Goal: Navigation & Orientation: Find specific page/section

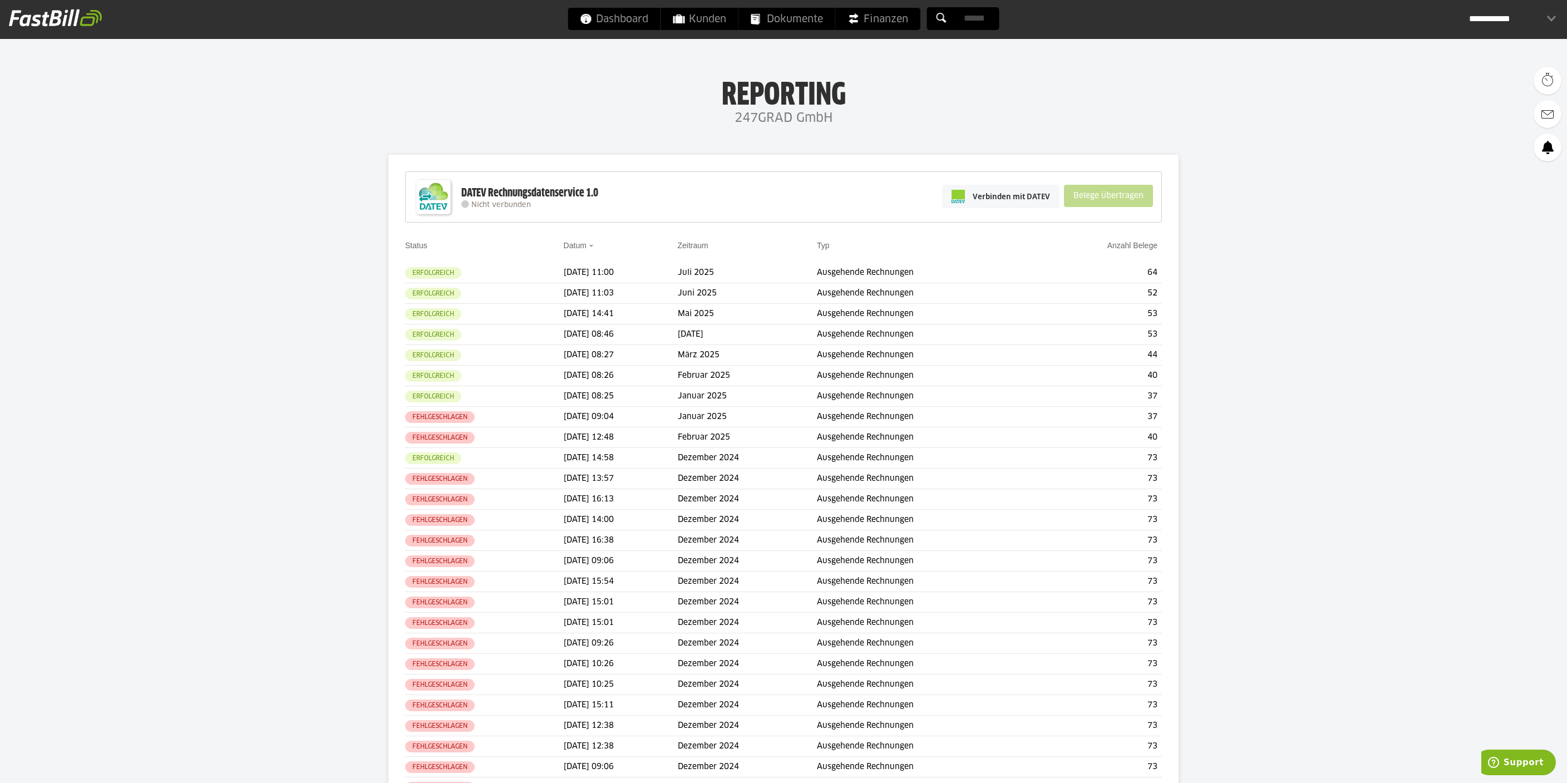
click at [1520, 16] on div "**********" at bounding box center [1512, 19] width 87 height 22
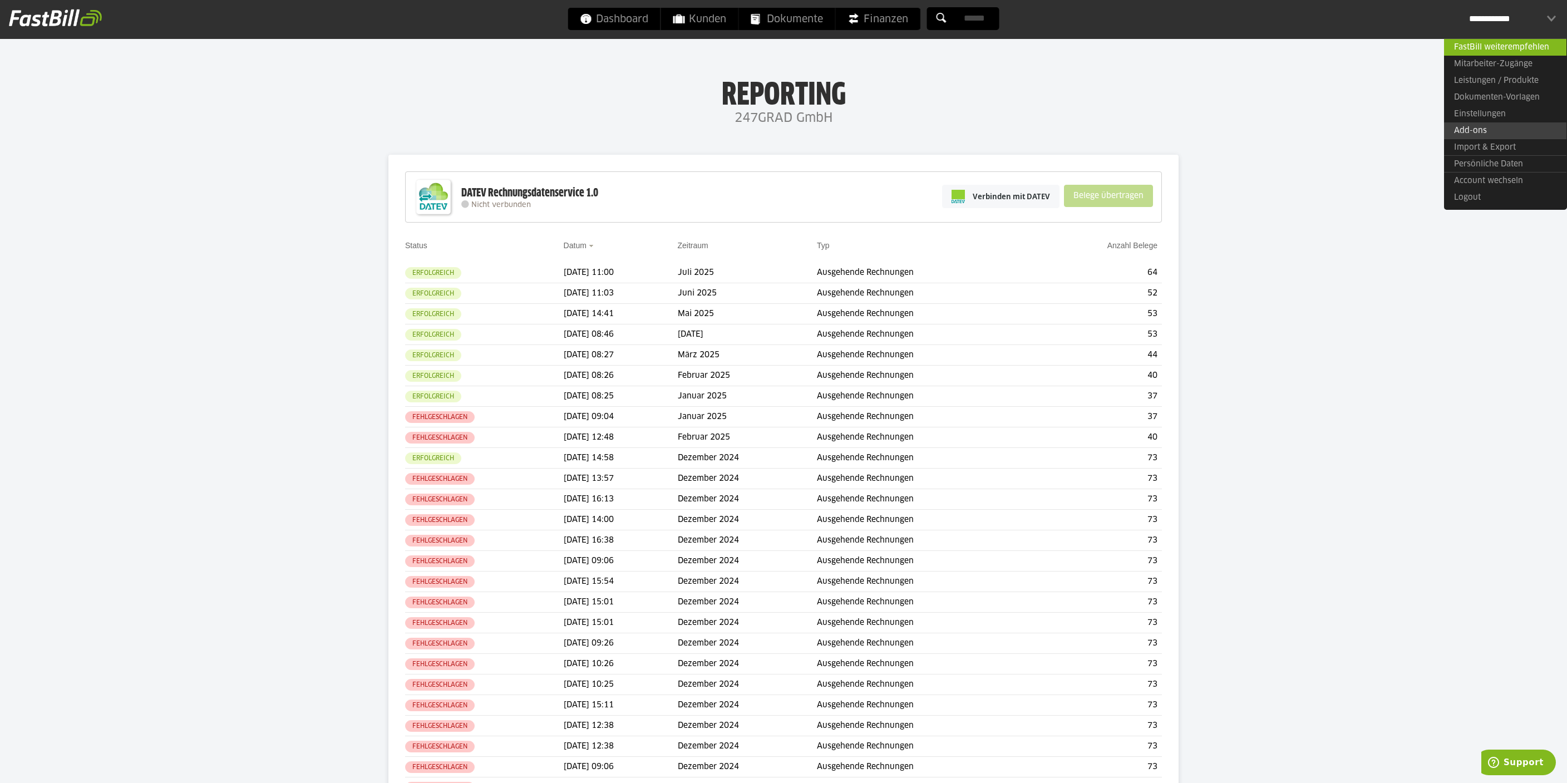
click at [1499, 130] on link "Add-ons" at bounding box center [1505, 130] width 122 height 17
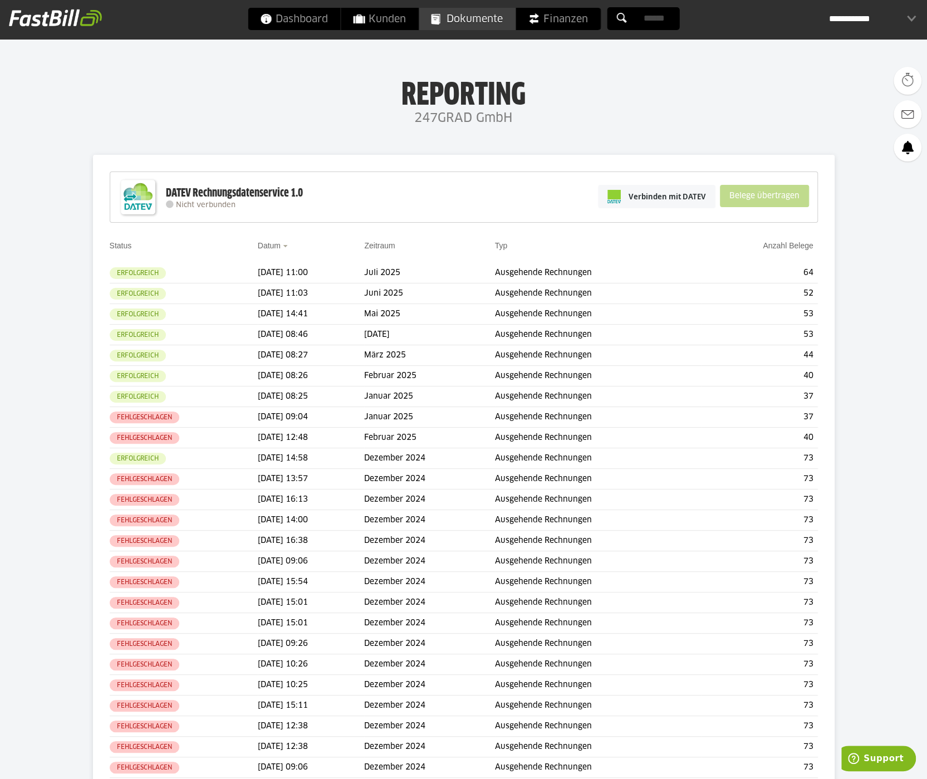
click at [471, 16] on span "Dokumente" at bounding box center [467, 19] width 72 height 22
